Goal: Information Seeking & Learning: Learn about a topic

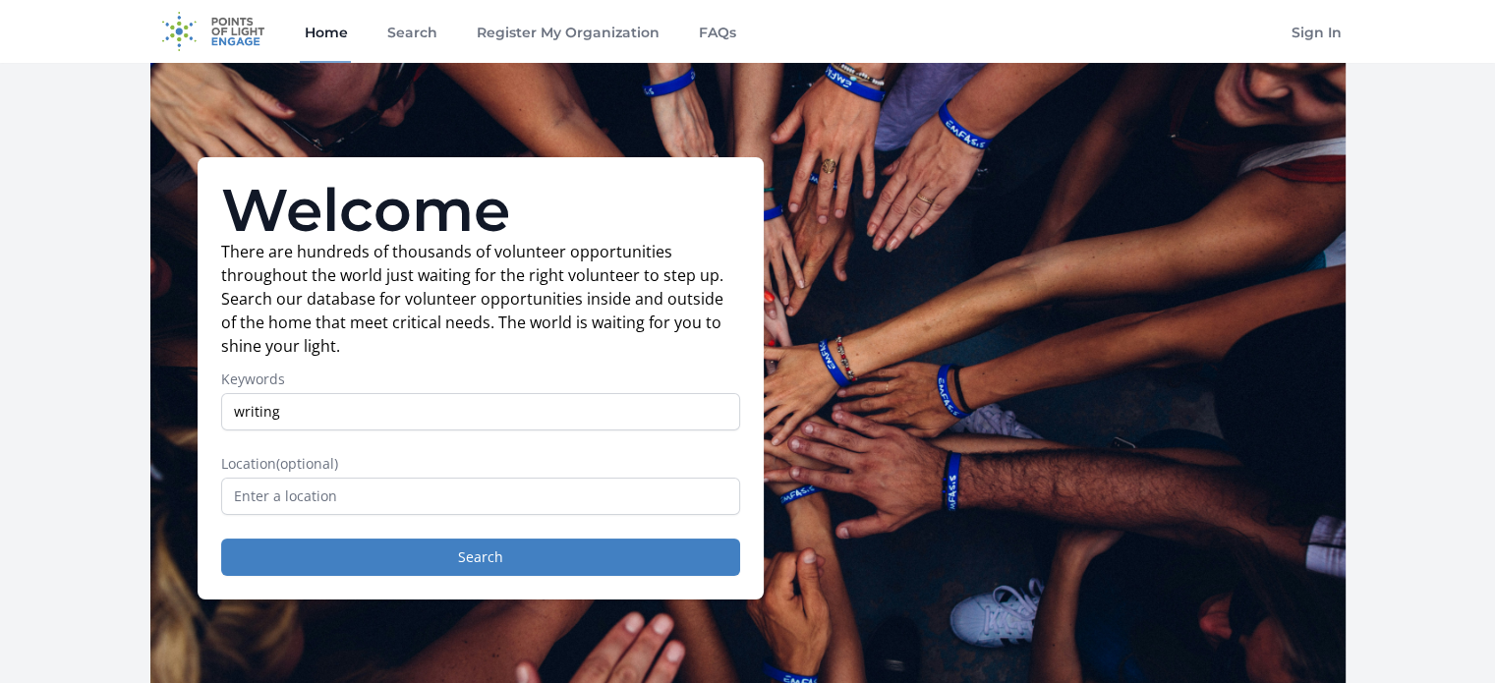
type input "writing"
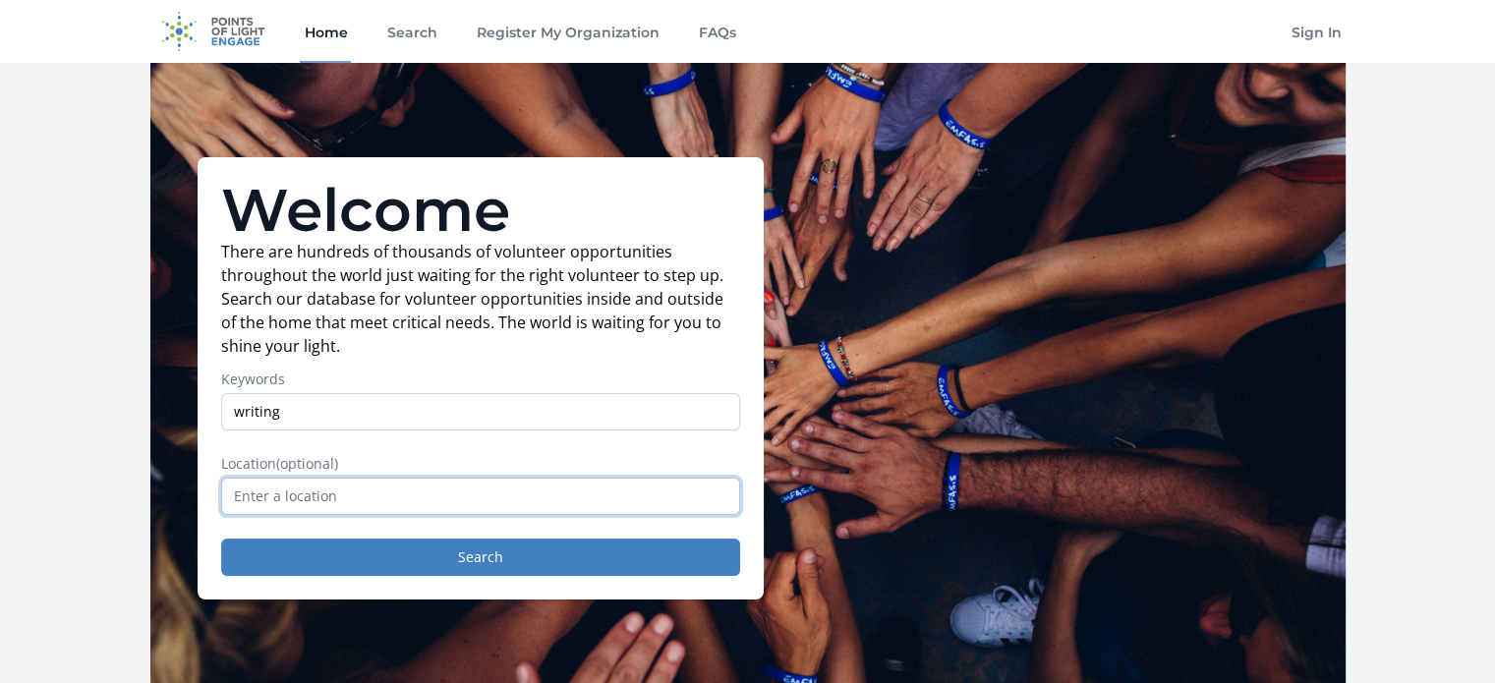
click at [336, 492] on input "text" at bounding box center [480, 496] width 519 height 37
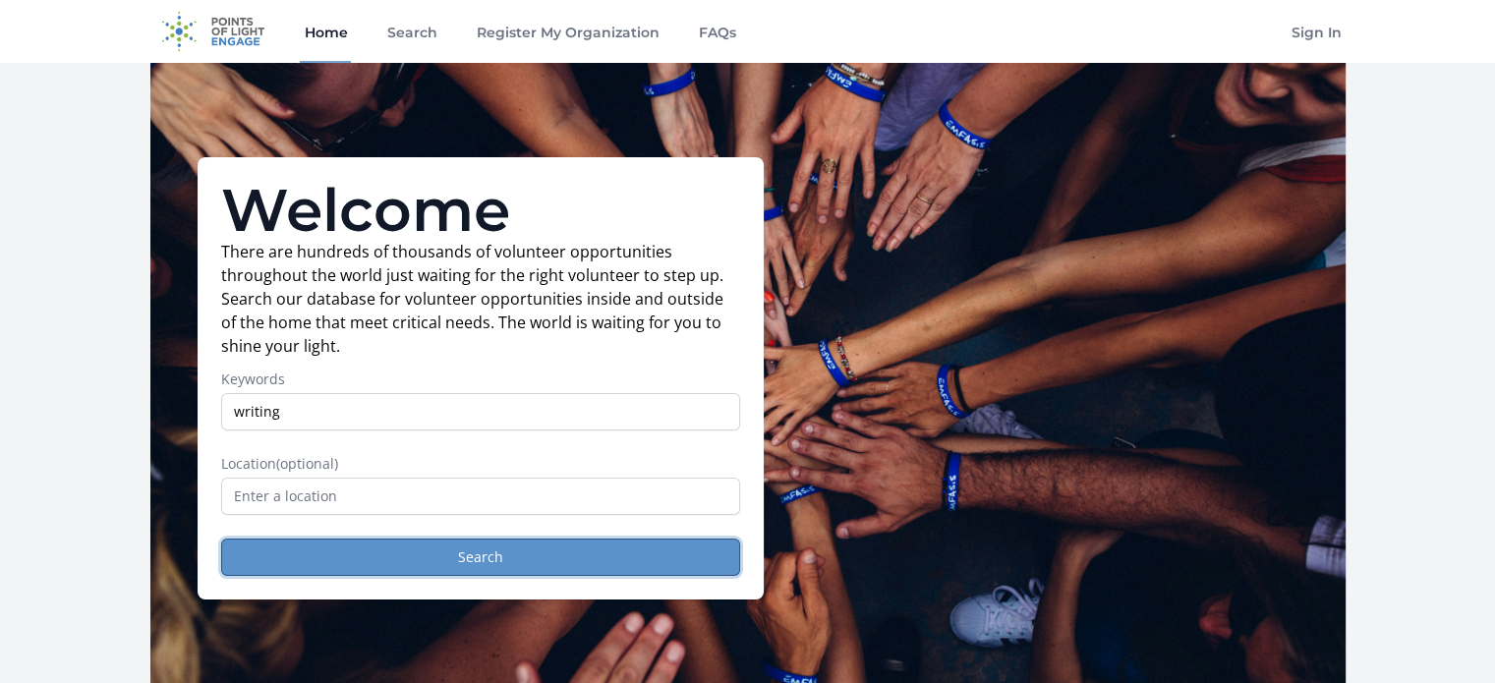
click at [429, 547] on button "Search" at bounding box center [480, 557] width 519 height 37
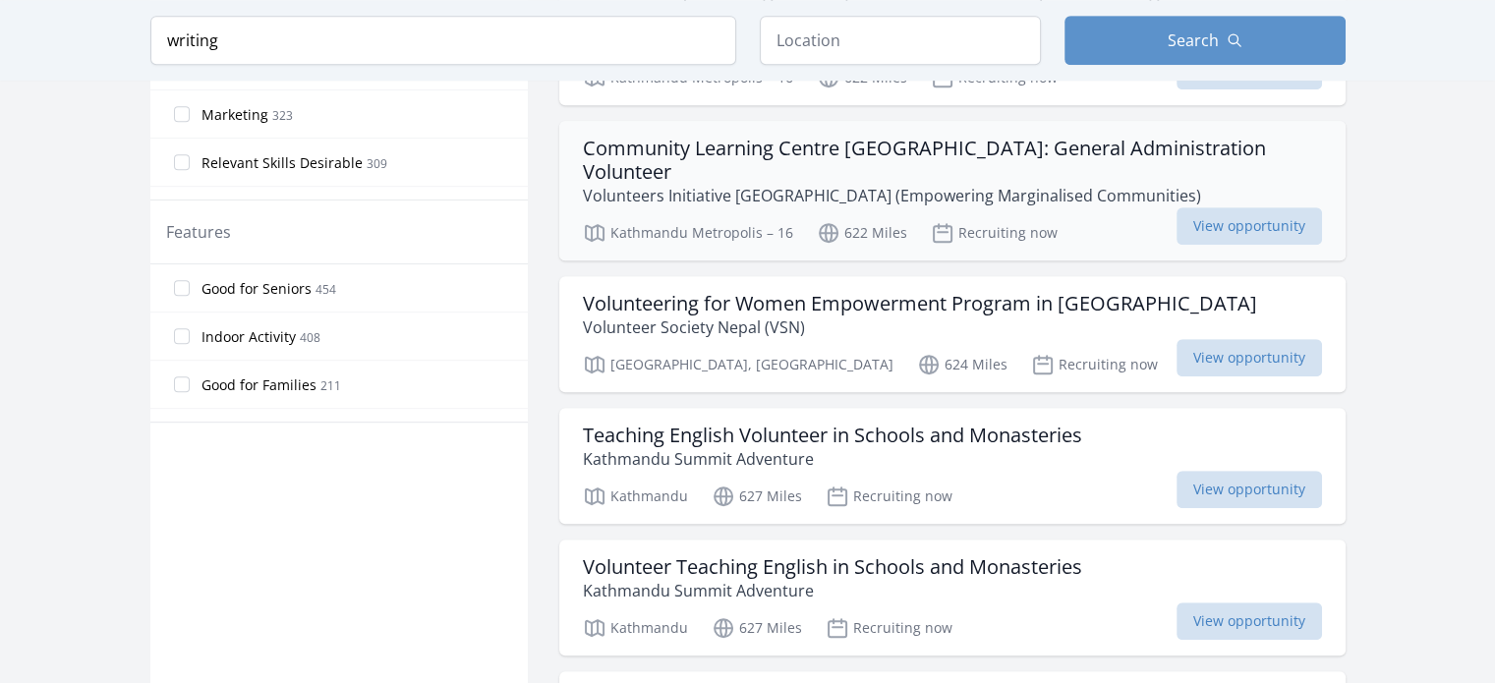
scroll to position [1081, 0]
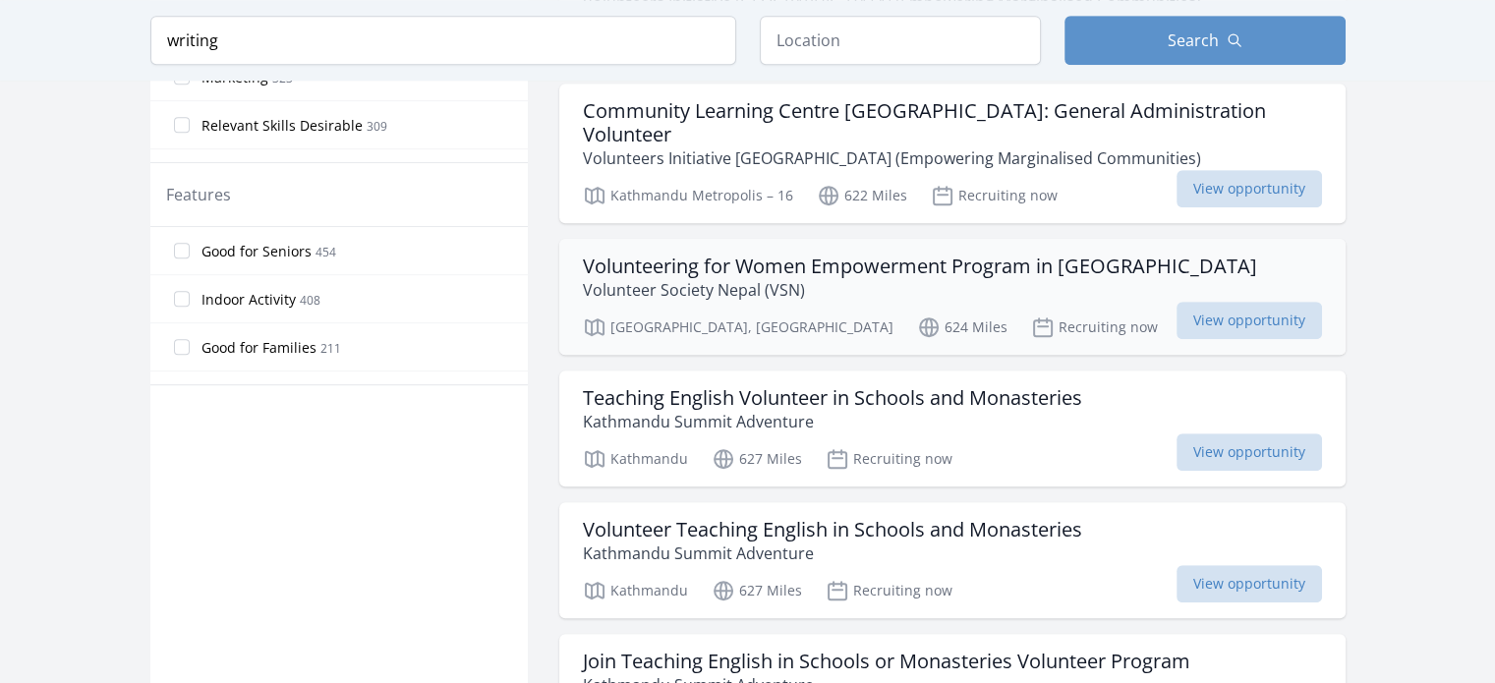
click at [748, 255] on h3 "Volunteering for Women Empowerment Program in Nepal" at bounding box center [920, 267] width 674 height 24
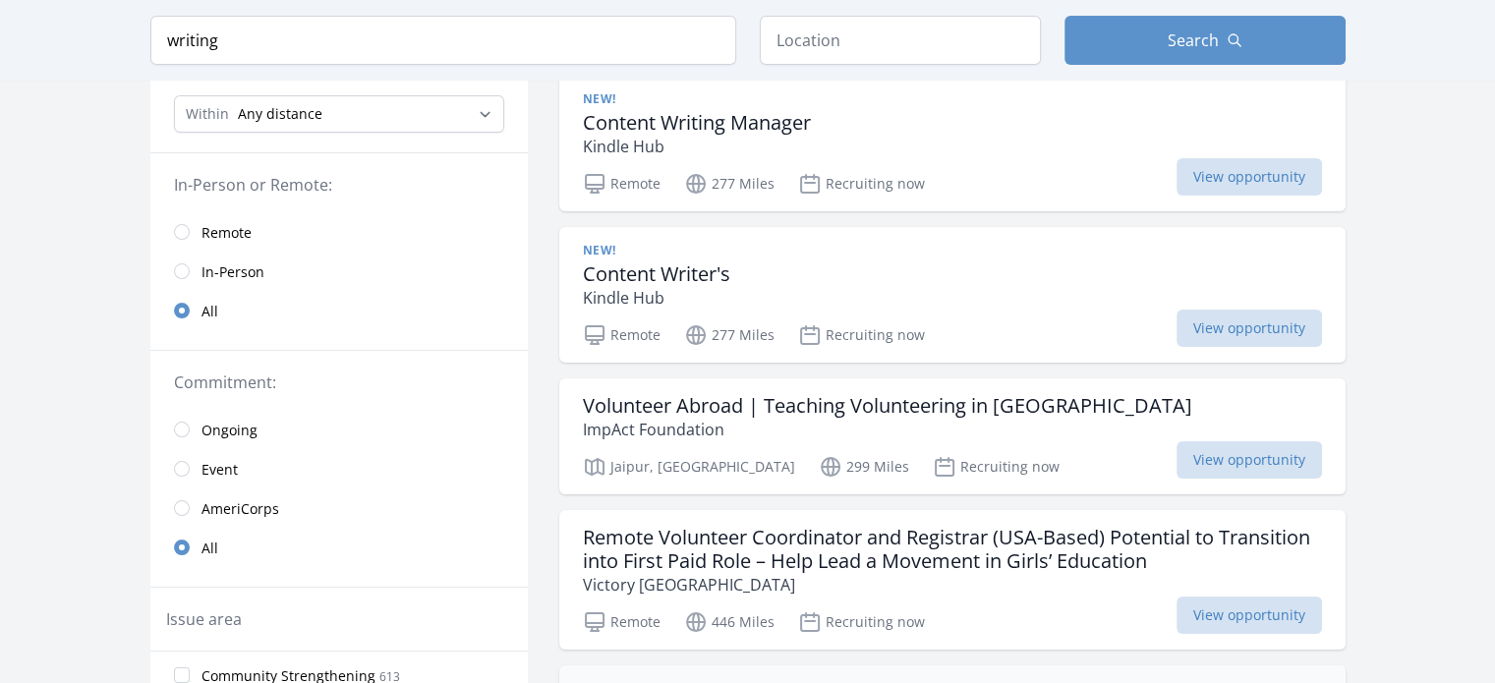
scroll to position [0, 0]
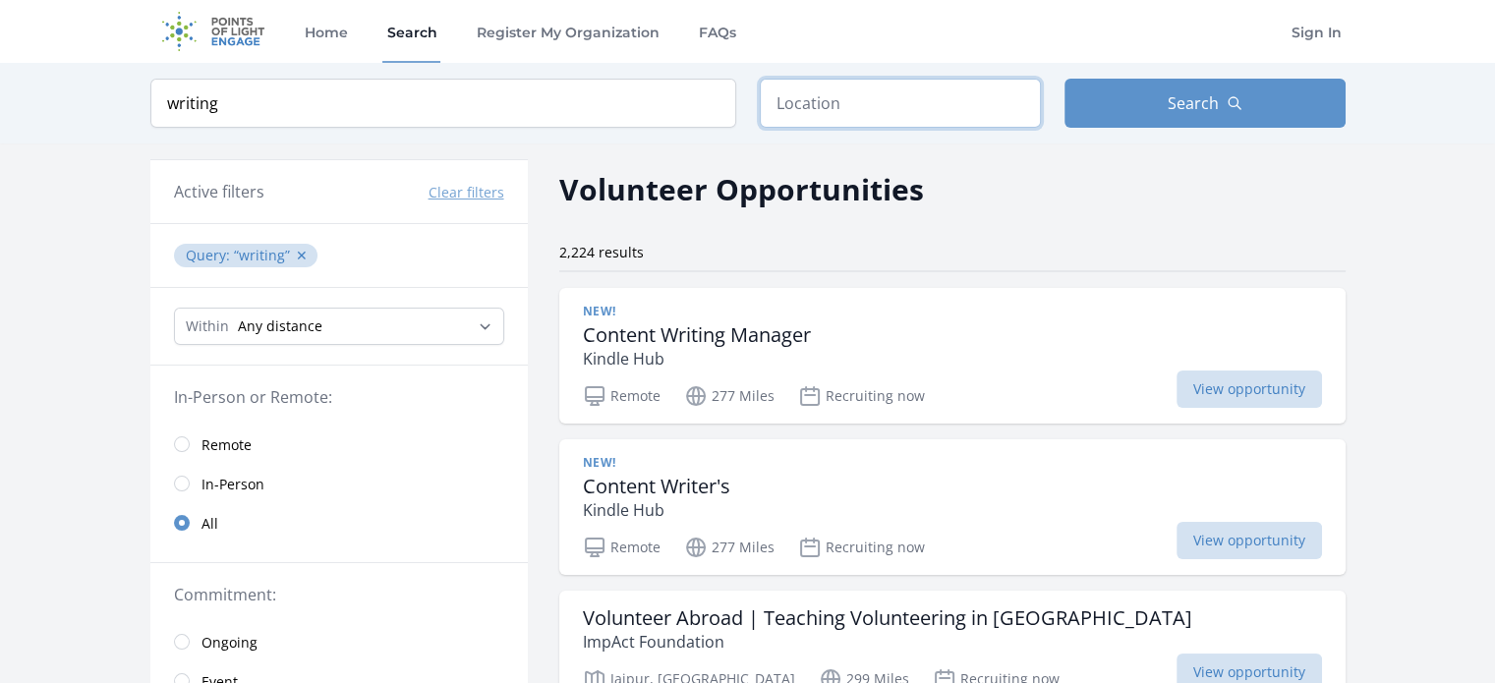
click at [866, 118] on input "text" at bounding box center [900, 103] width 281 height 49
type input "Remote, OR, USA"
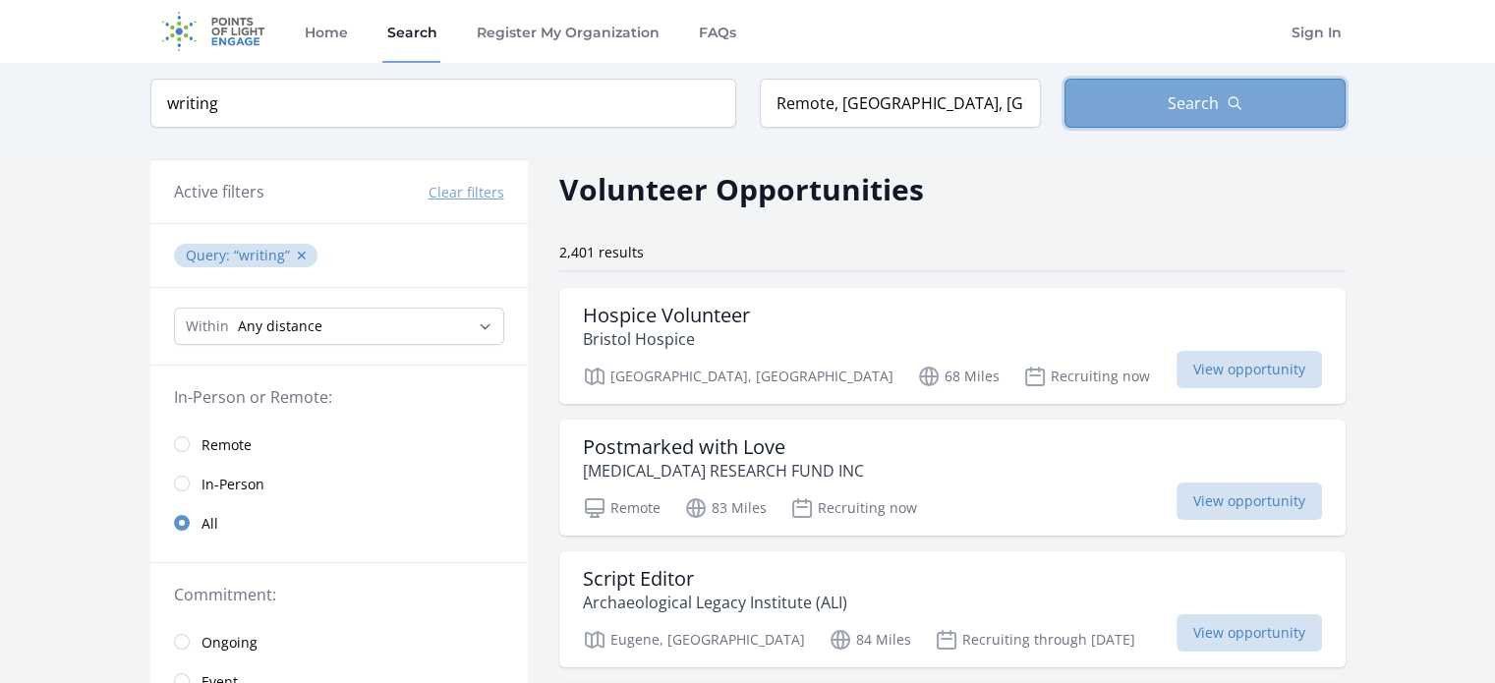
click at [1137, 105] on button "Search" at bounding box center [1205, 103] width 281 height 49
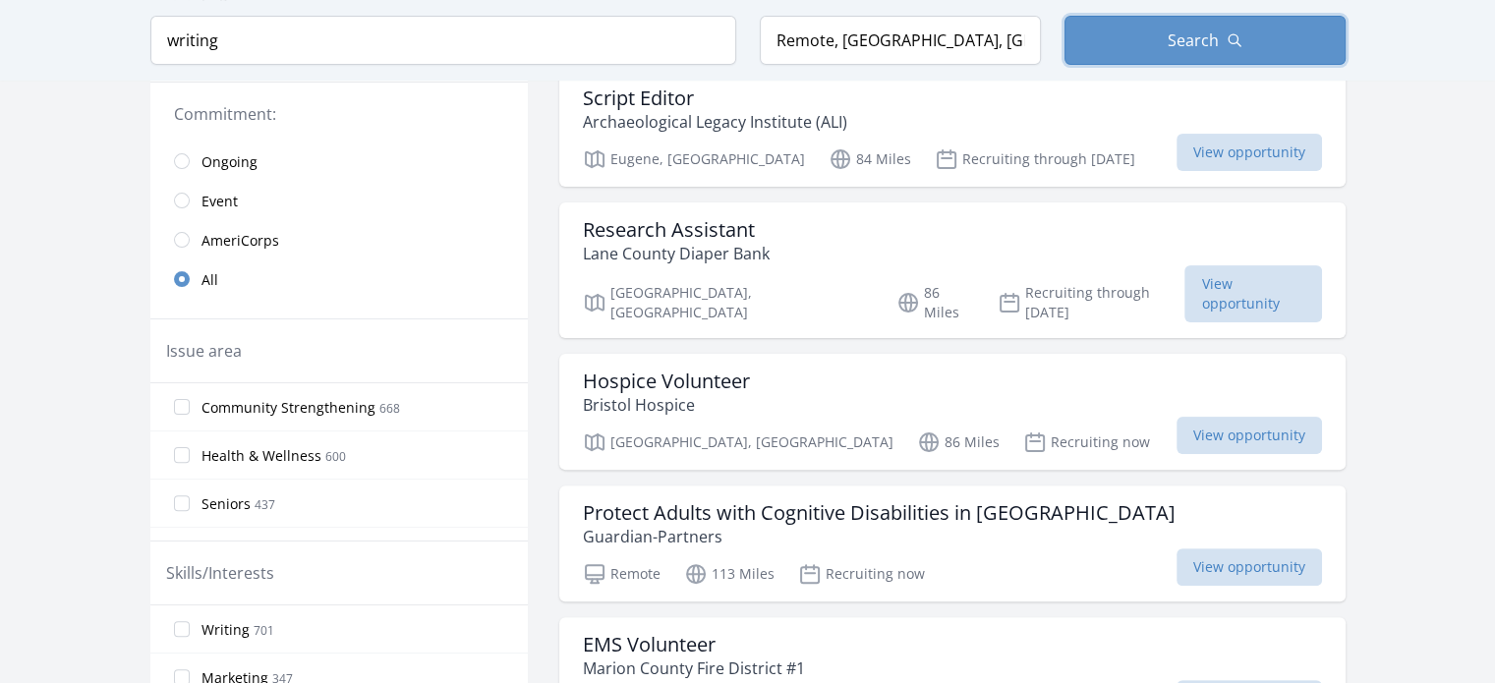
scroll to position [491, 0]
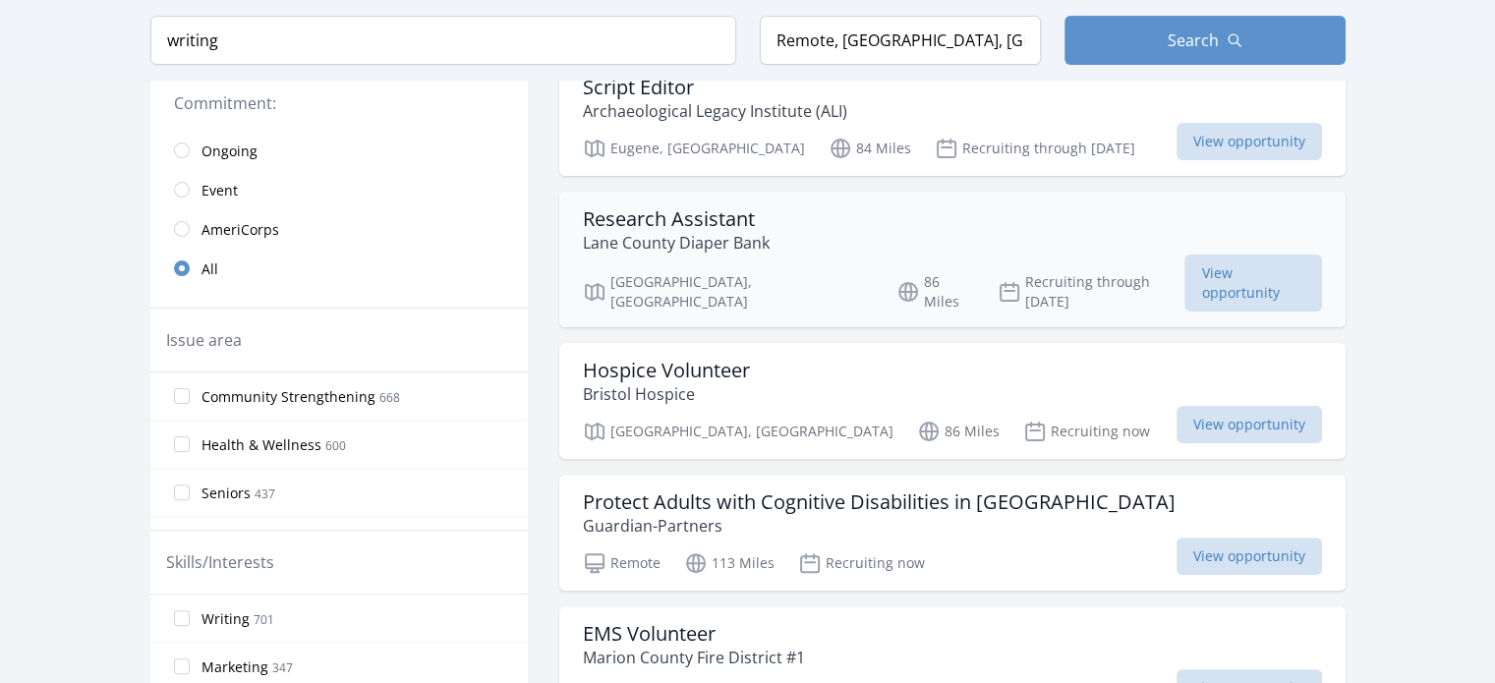
click at [720, 219] on h3 "Research Assistant" at bounding box center [676, 219] width 187 height 24
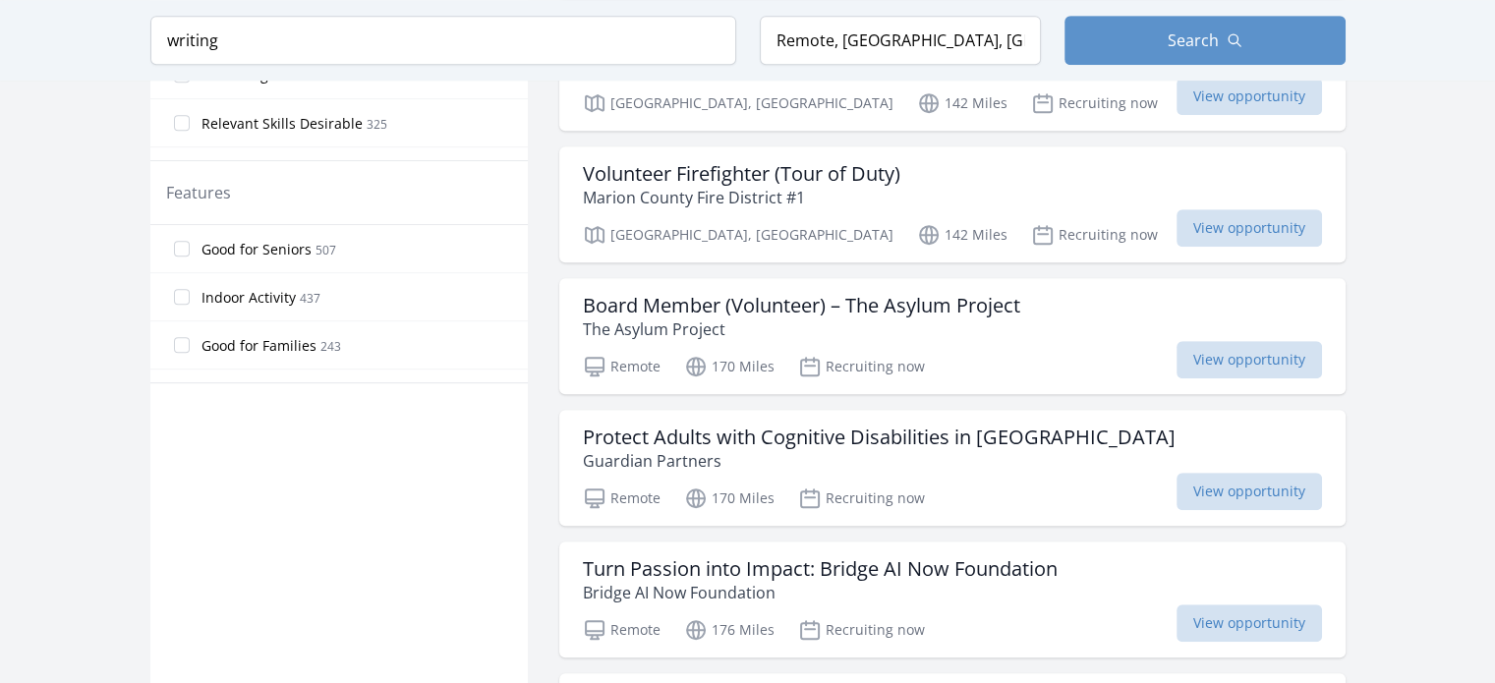
scroll to position [1081, 0]
click at [726, 296] on h3 "Board Member (Volunteer) – The Asylum Project" at bounding box center [801, 308] width 437 height 24
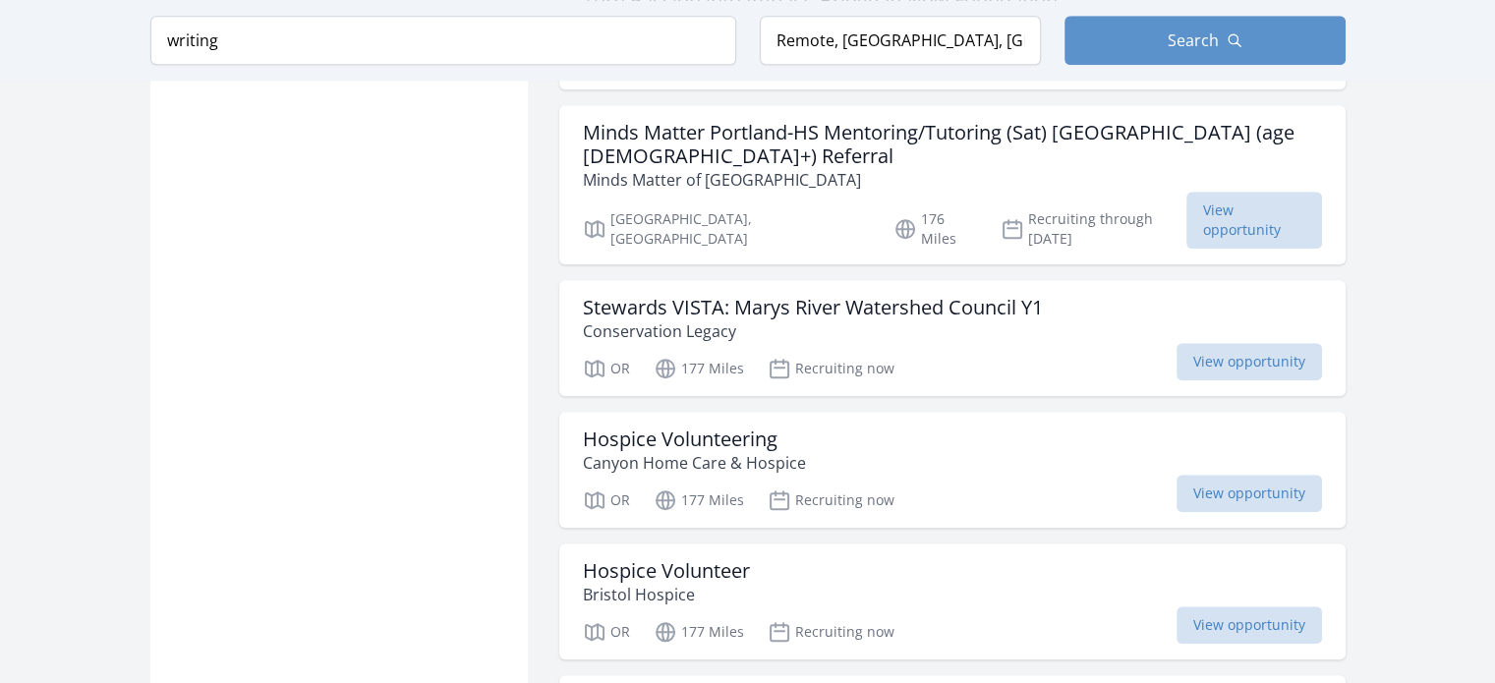
scroll to position [1769, 0]
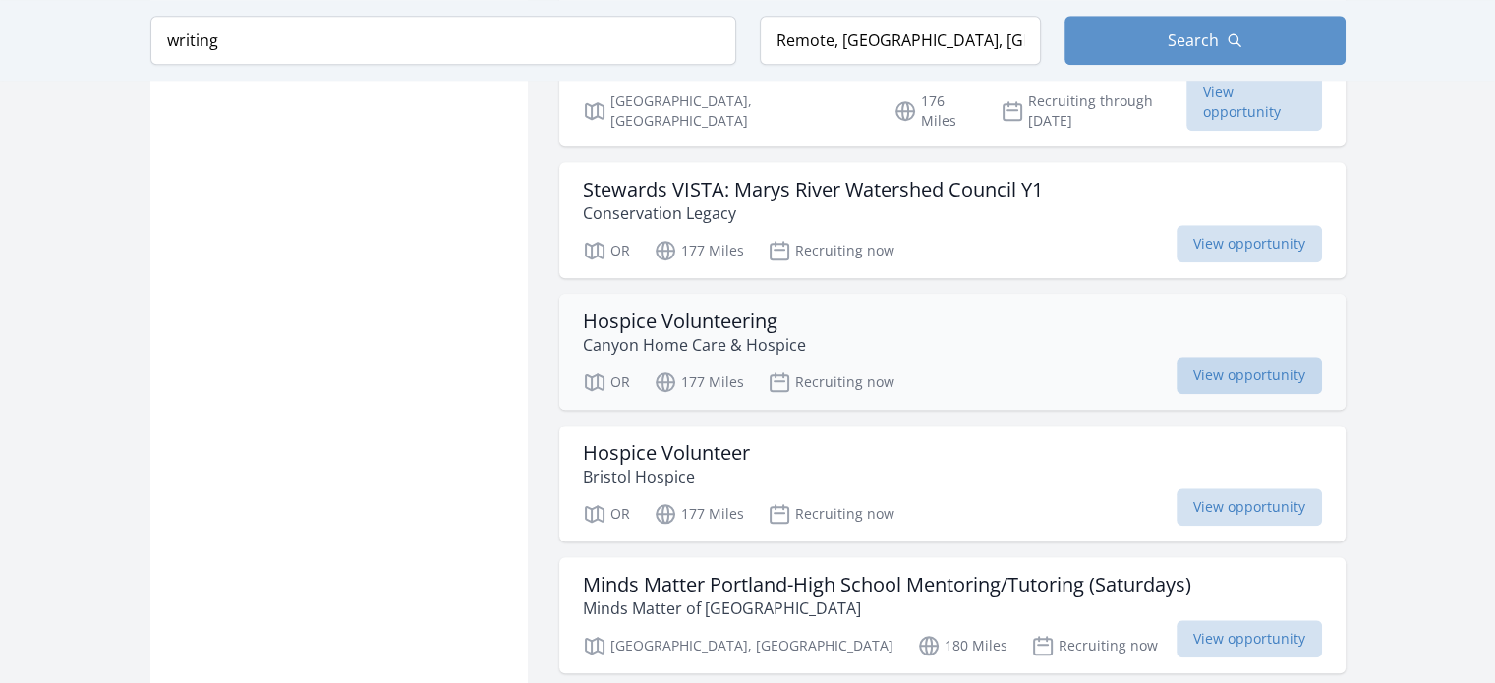
click at [1177, 357] on span "View opportunity" at bounding box center [1249, 375] width 145 height 37
click at [1246, 357] on span "View opportunity" at bounding box center [1249, 375] width 145 height 37
click at [1235, 357] on span "View opportunity" at bounding box center [1249, 375] width 145 height 37
click at [1238, 357] on span "View opportunity" at bounding box center [1249, 375] width 145 height 37
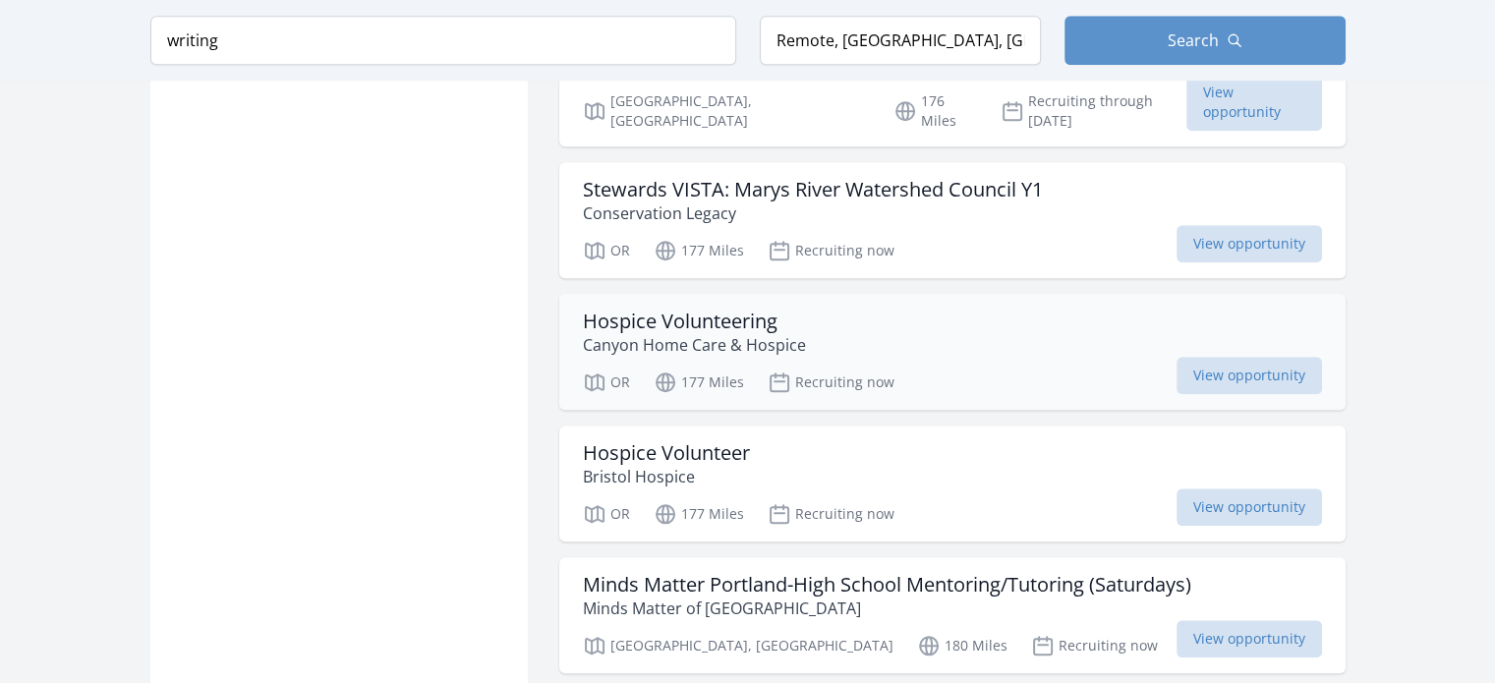
click at [820, 310] on div "Hospice Volunteering Canyon Home Care & Hospice" at bounding box center [952, 333] width 739 height 47
click at [815, 310] on div "Hospice Volunteering Canyon Home Care & Hospice" at bounding box center [952, 333] width 739 height 47
click at [736, 310] on h3 "Hospice Volunteering" at bounding box center [694, 322] width 223 height 24
click at [735, 310] on h3 "Hospice Volunteering" at bounding box center [694, 322] width 223 height 24
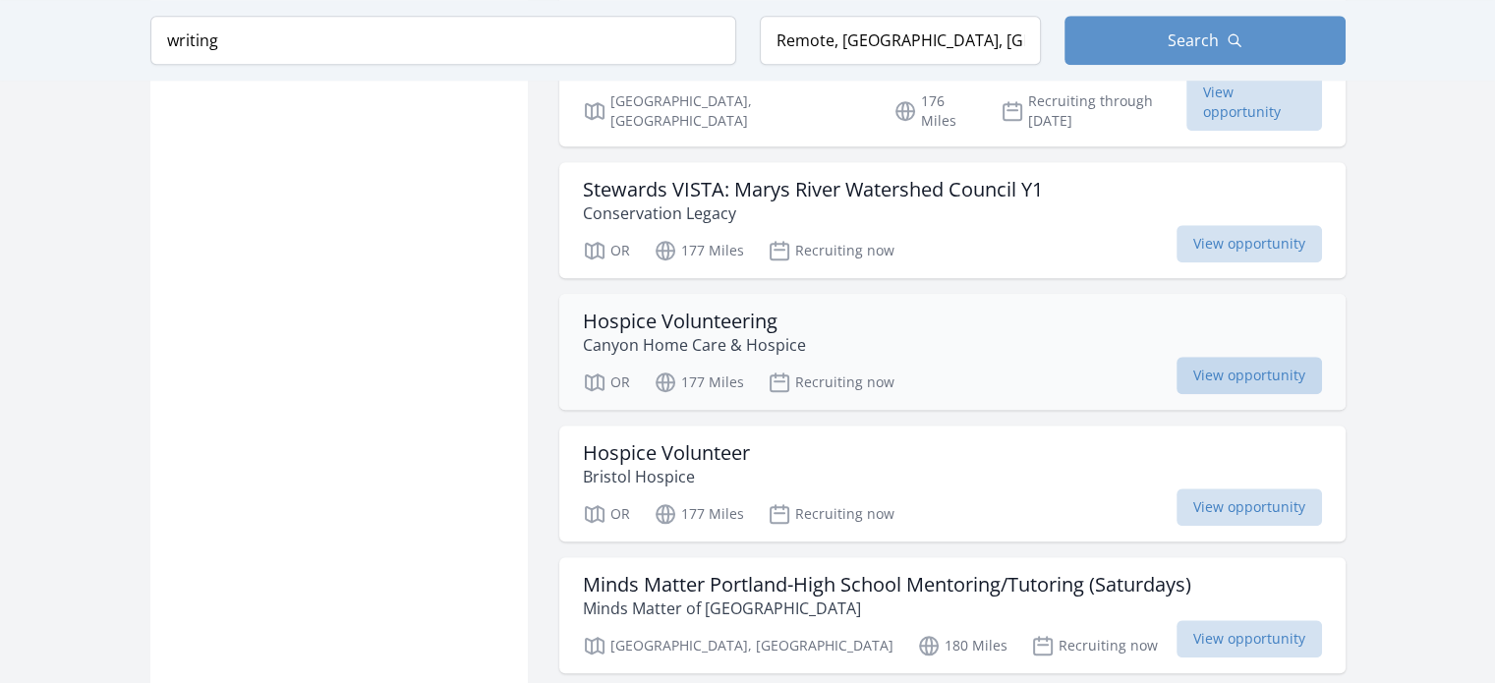
click at [1212, 357] on span "View opportunity" at bounding box center [1249, 375] width 145 height 37
click at [1244, 489] on span "View opportunity" at bounding box center [1249, 507] width 145 height 37
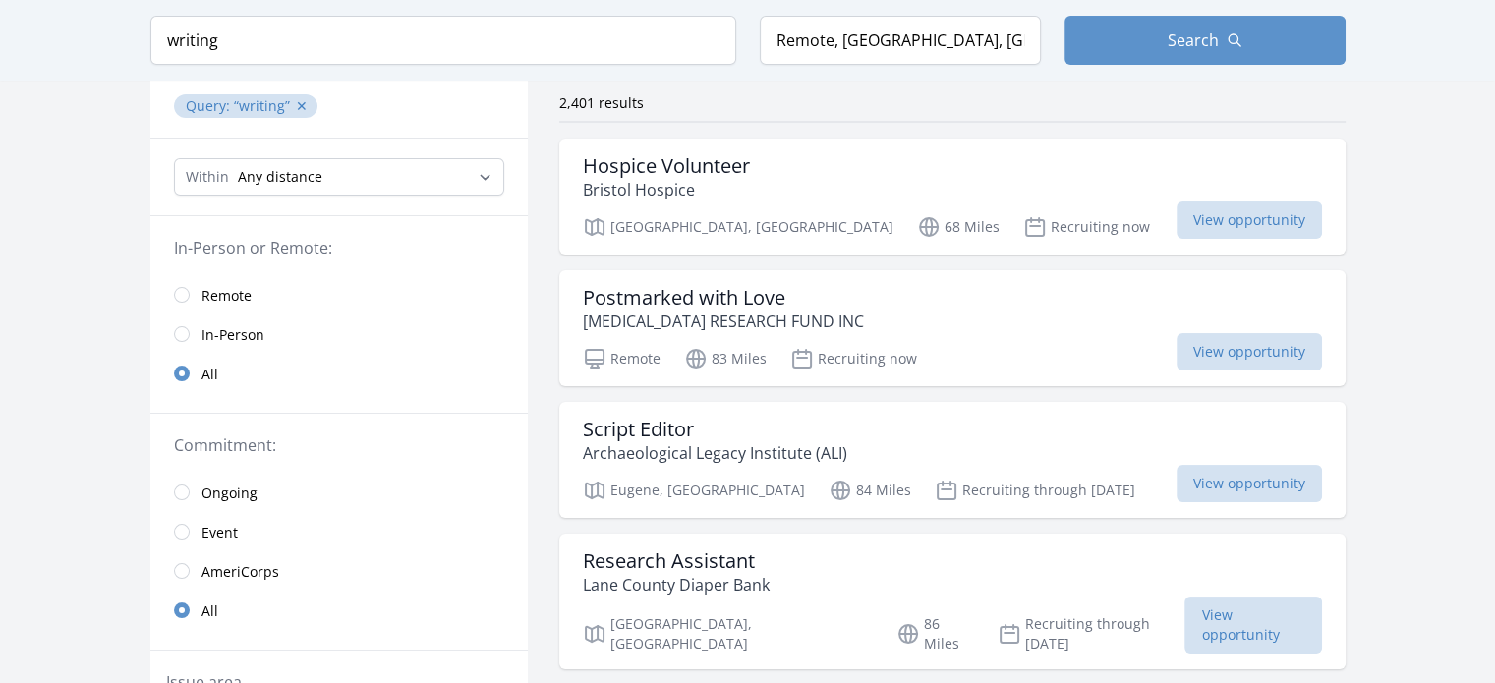
scroll to position [0, 0]
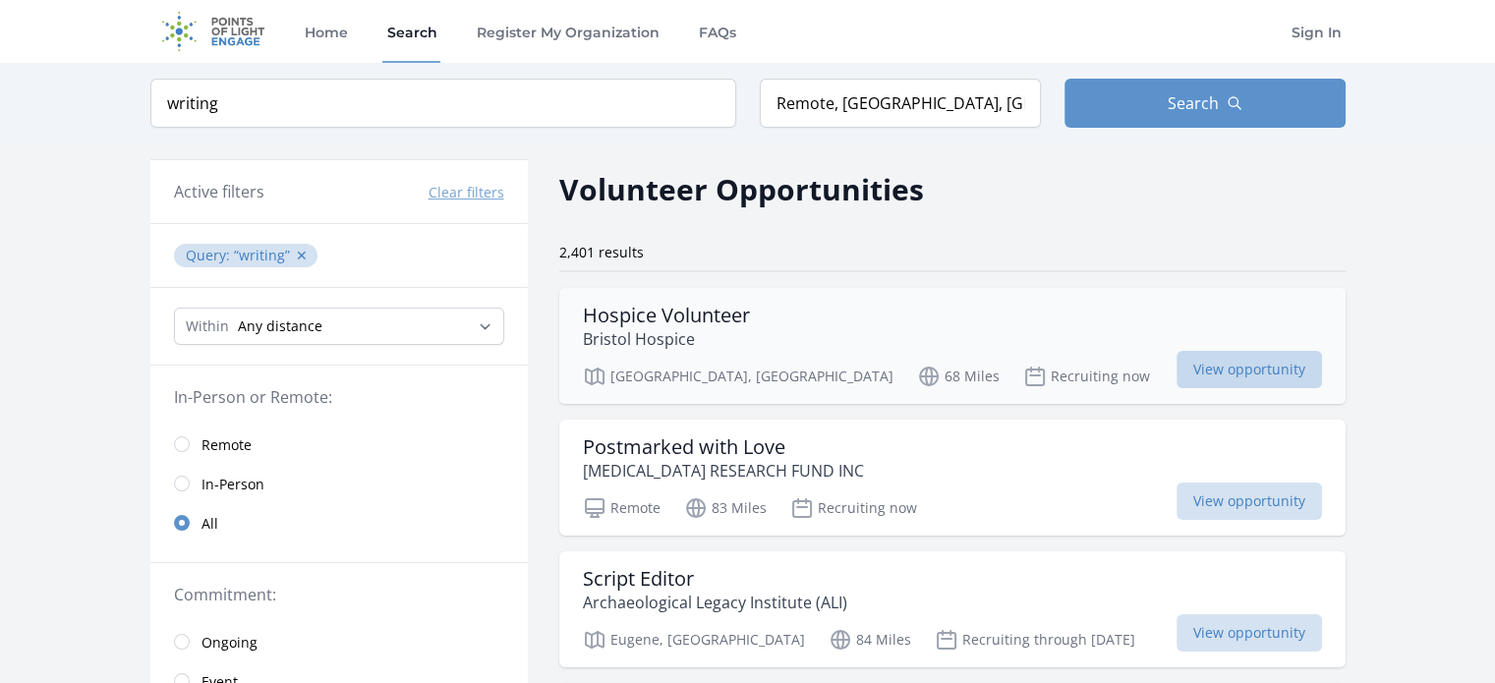
click at [1213, 364] on span "View opportunity" at bounding box center [1249, 369] width 145 height 37
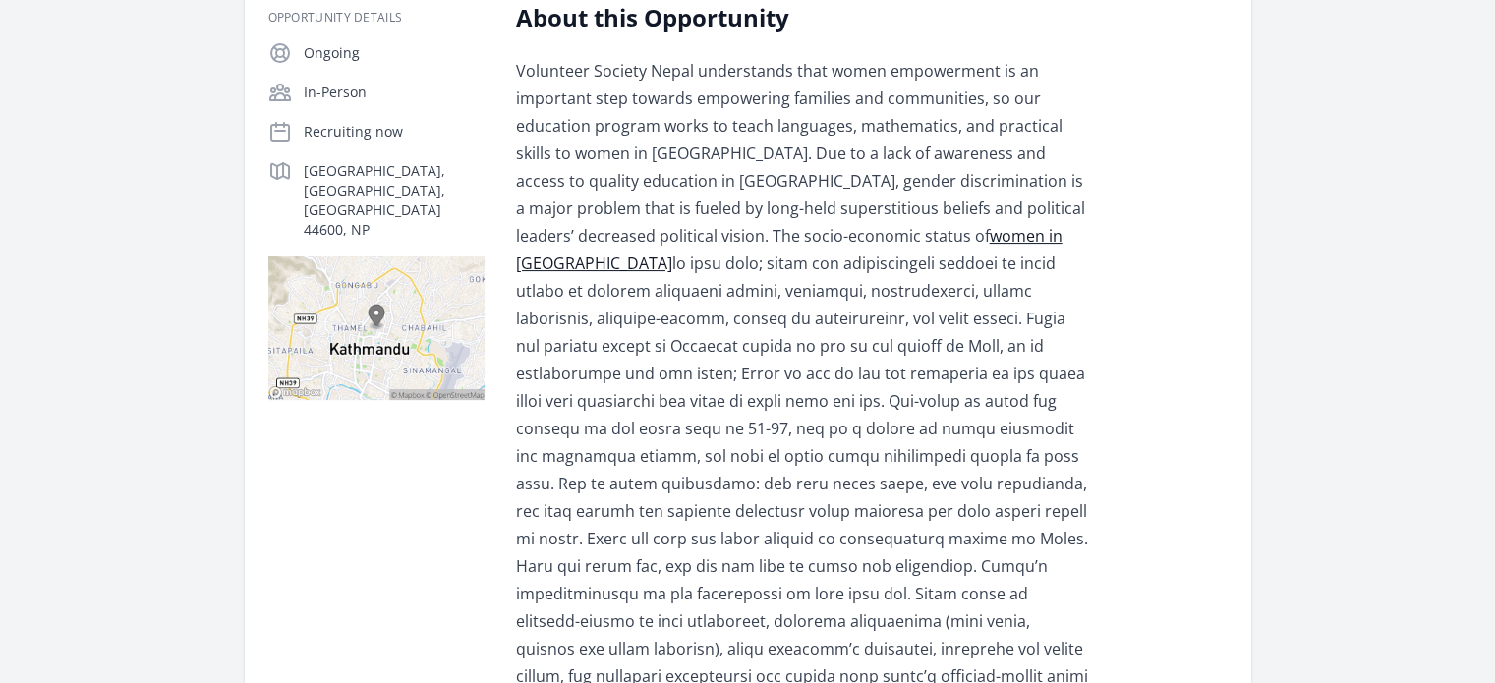
scroll to position [98, 0]
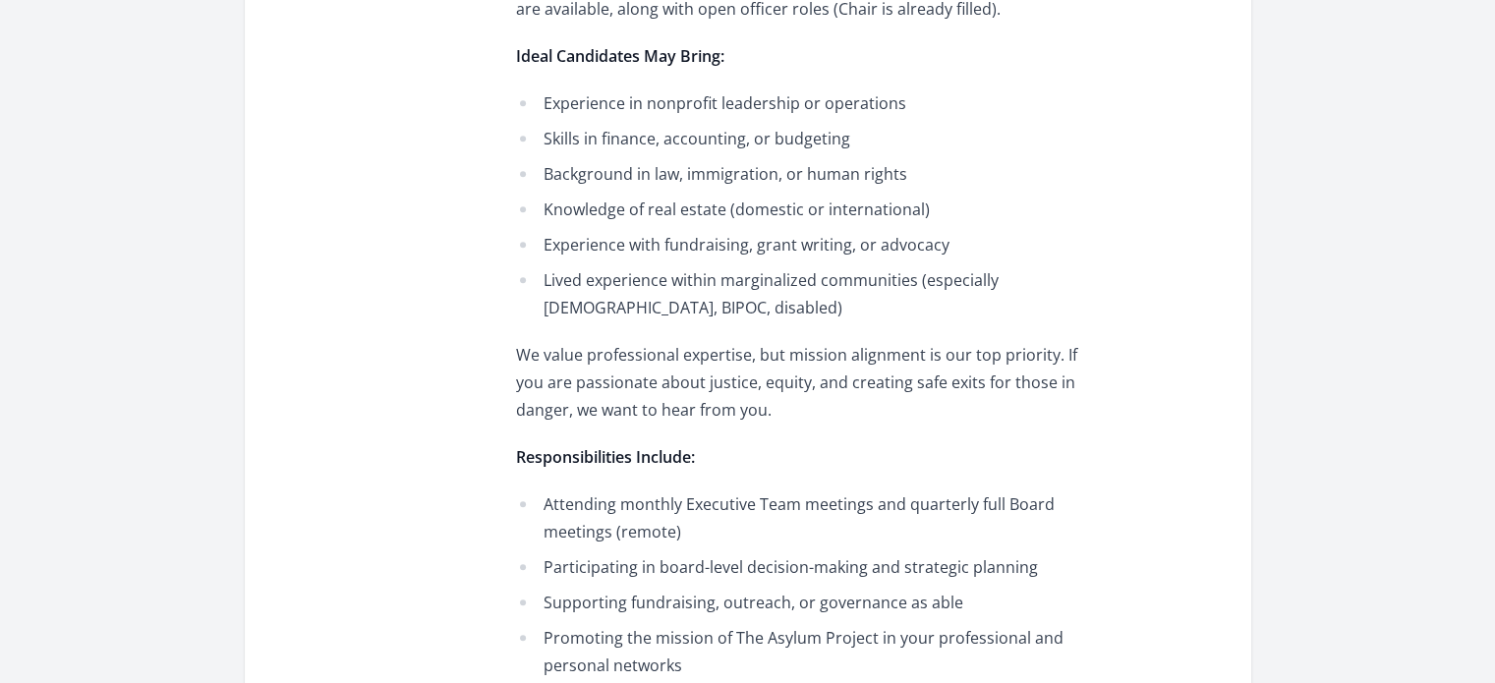
scroll to position [1180, 0]
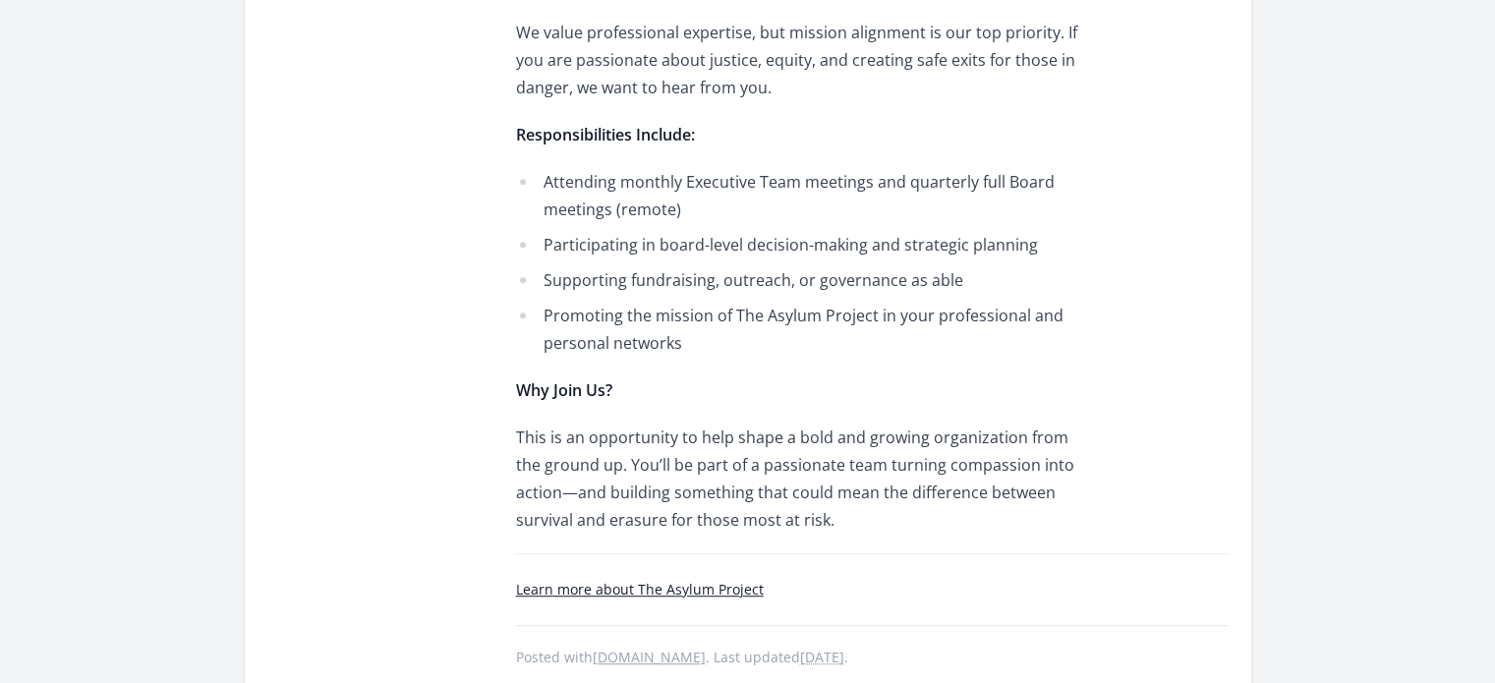
drag, startPoint x: 397, startPoint y: 154, endPoint x: 348, endPoint y: 106, distance: 68.8
click at [397, 154] on div "Skills/Interests Advocacy" at bounding box center [376, 119] width 216 height 1100
